Goal: Task Accomplishment & Management: Manage account settings

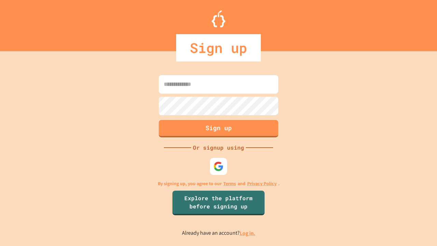
click at [248, 233] on link "Log in." at bounding box center [248, 232] width 16 height 7
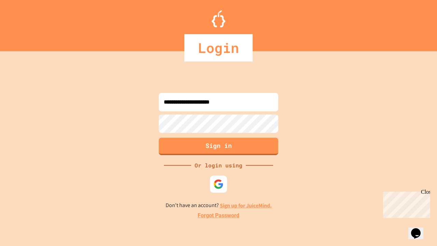
type input "**********"
